Goal: Find specific page/section: Find specific page/section

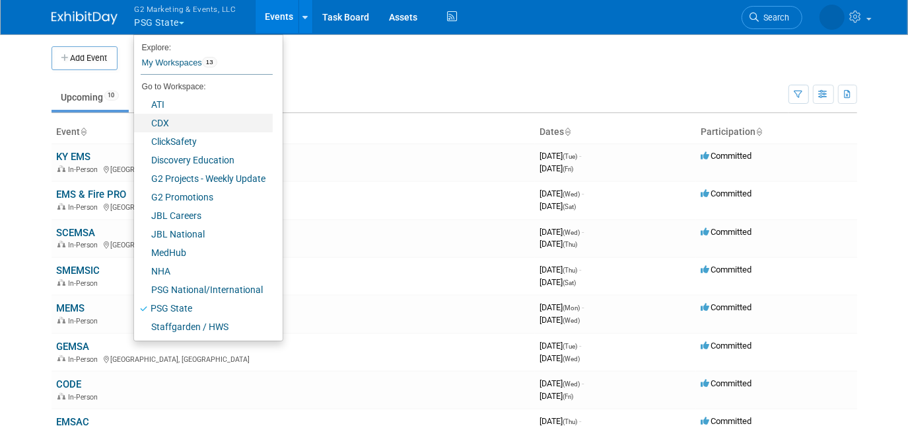
click at [193, 126] on link "CDX" at bounding box center [203, 123] width 139 height 19
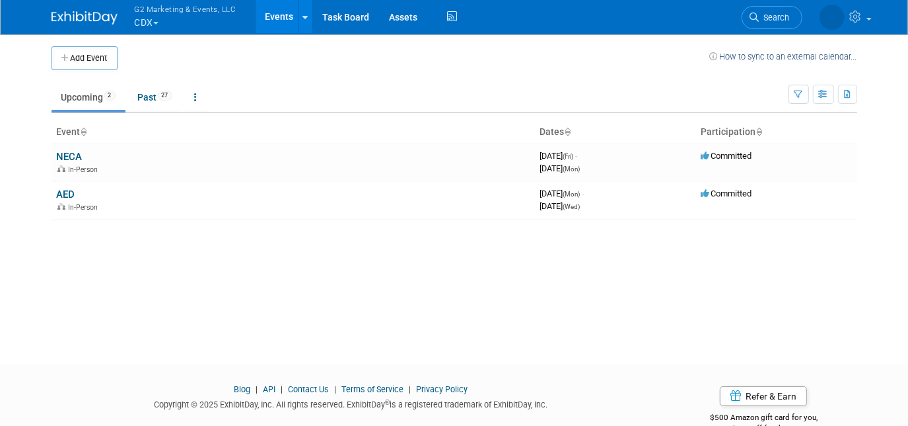
click at [90, 153] on td "NECA In-Person" at bounding box center [294, 162] width 484 height 38
click at [69, 153] on link "NECA" at bounding box center [70, 157] width 26 height 12
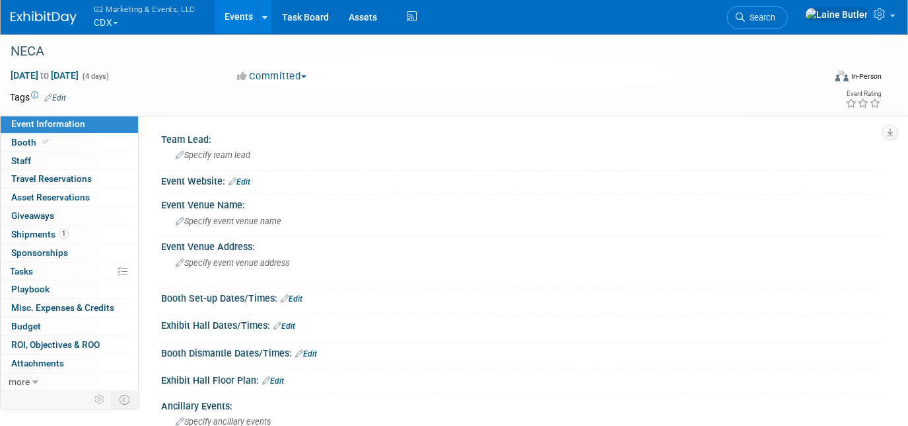
click at [37, 144] on span "Booth" at bounding box center [31, 142] width 40 height 11
